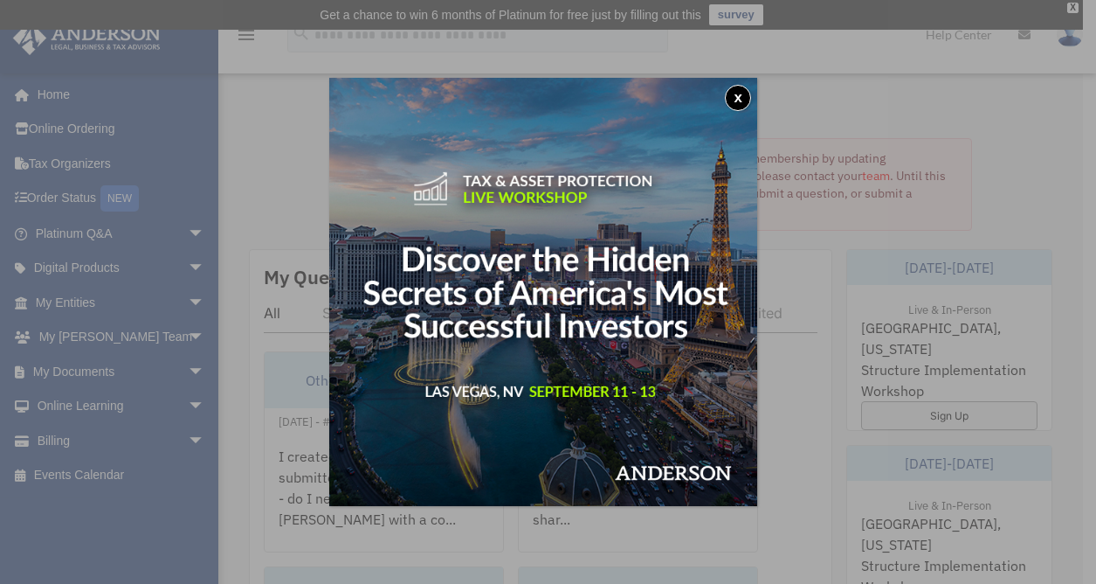
click at [738, 96] on button "x" at bounding box center [738, 98] width 26 height 26
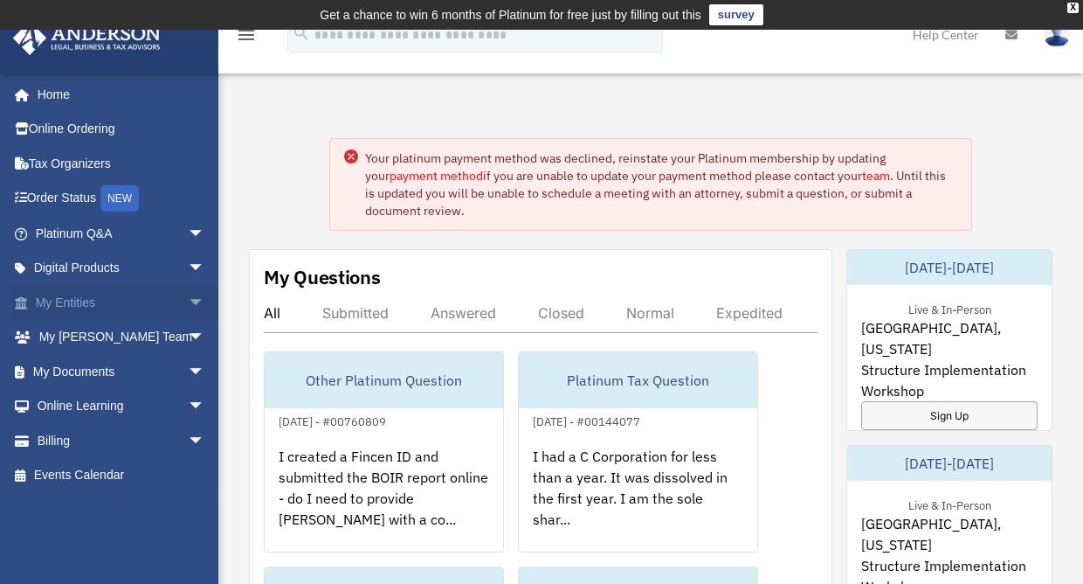
click at [122, 300] on link "My Entities arrow_drop_down" at bounding box center [121, 302] width 219 height 35
click at [188, 301] on span "arrow_drop_down" at bounding box center [205, 303] width 35 height 36
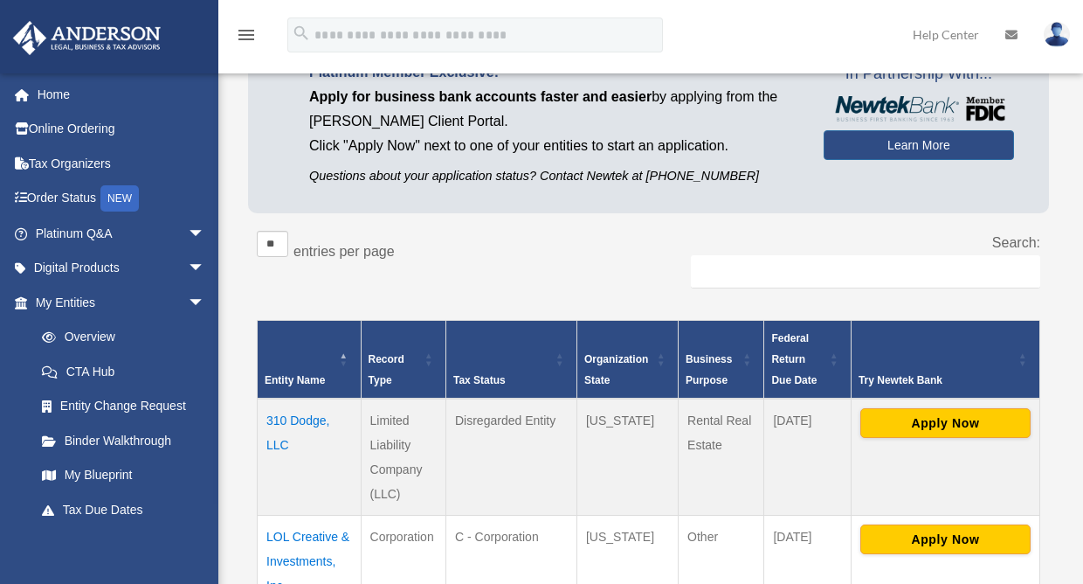
scroll to position [198, 0]
